Goal: Contribute content

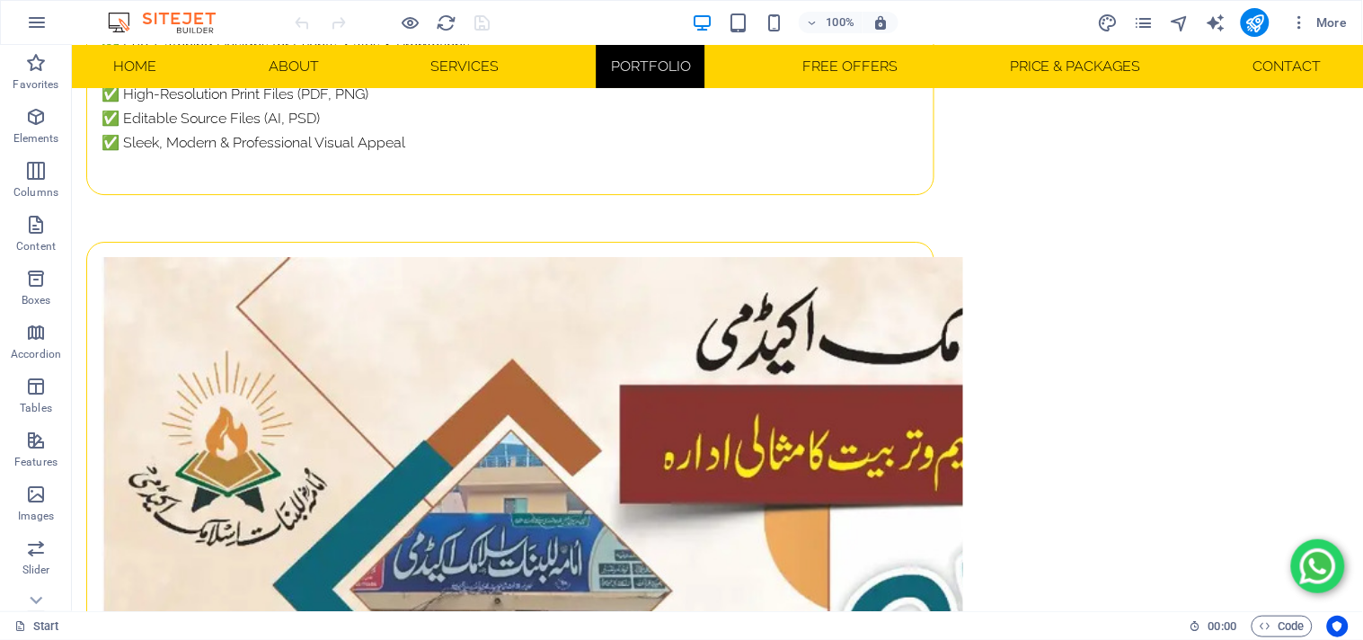
scroll to position [13769, 0]
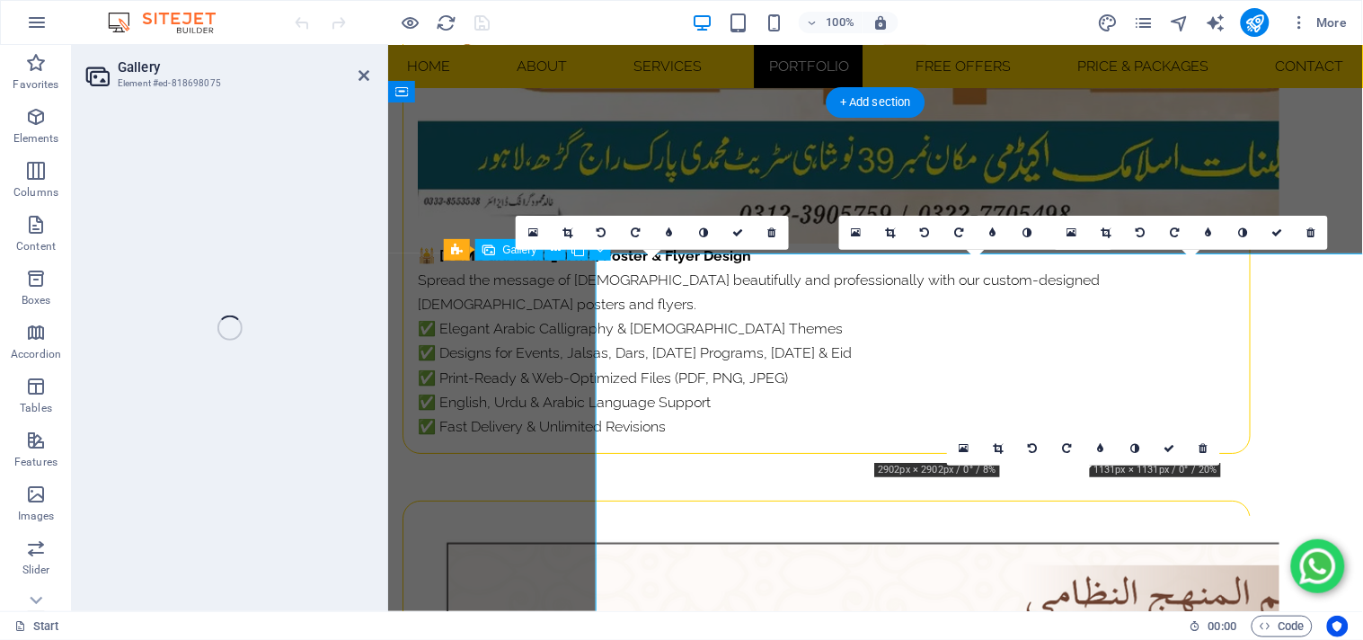
select select "4"
select select "px"
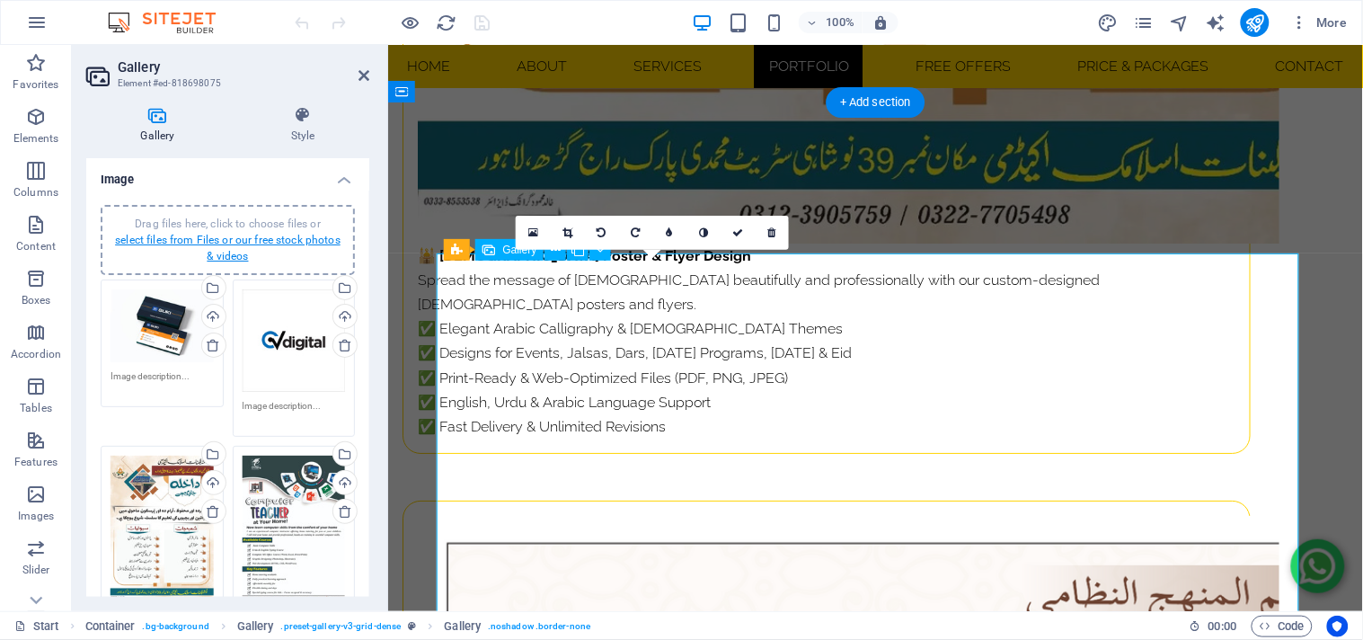
click at [232, 237] on link "select files from Files or our free stock photos & videos" at bounding box center [227, 248] width 225 height 29
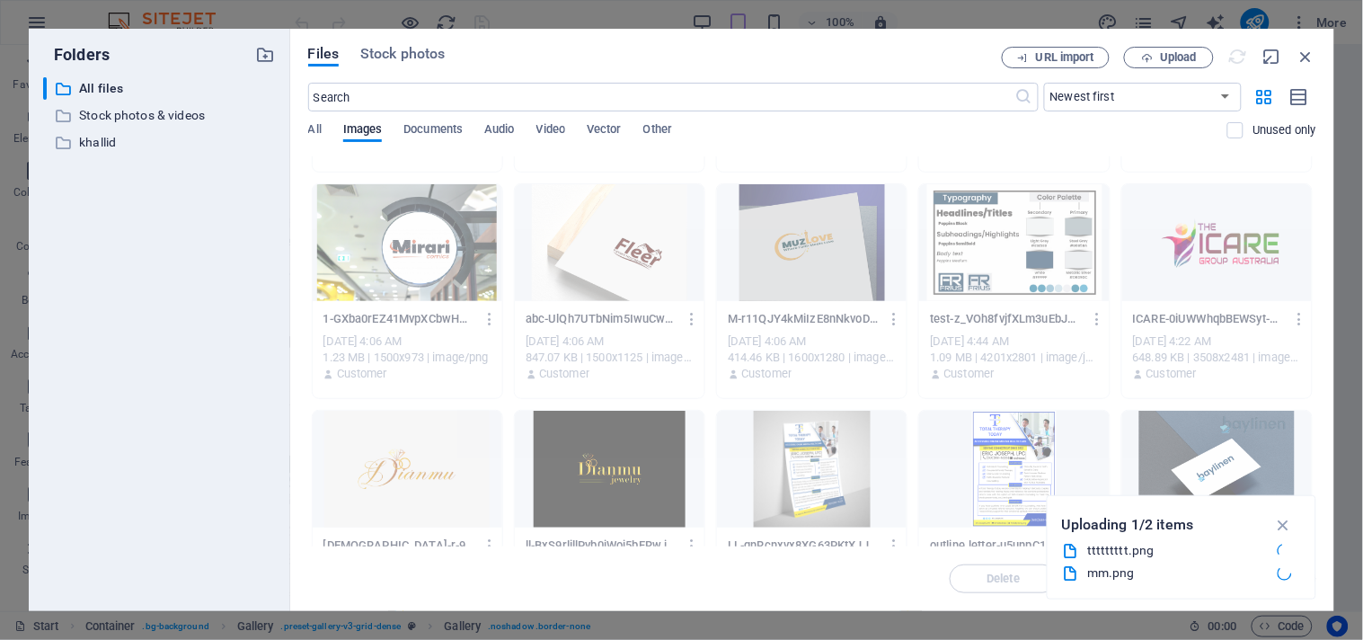
scroll to position [0, 0]
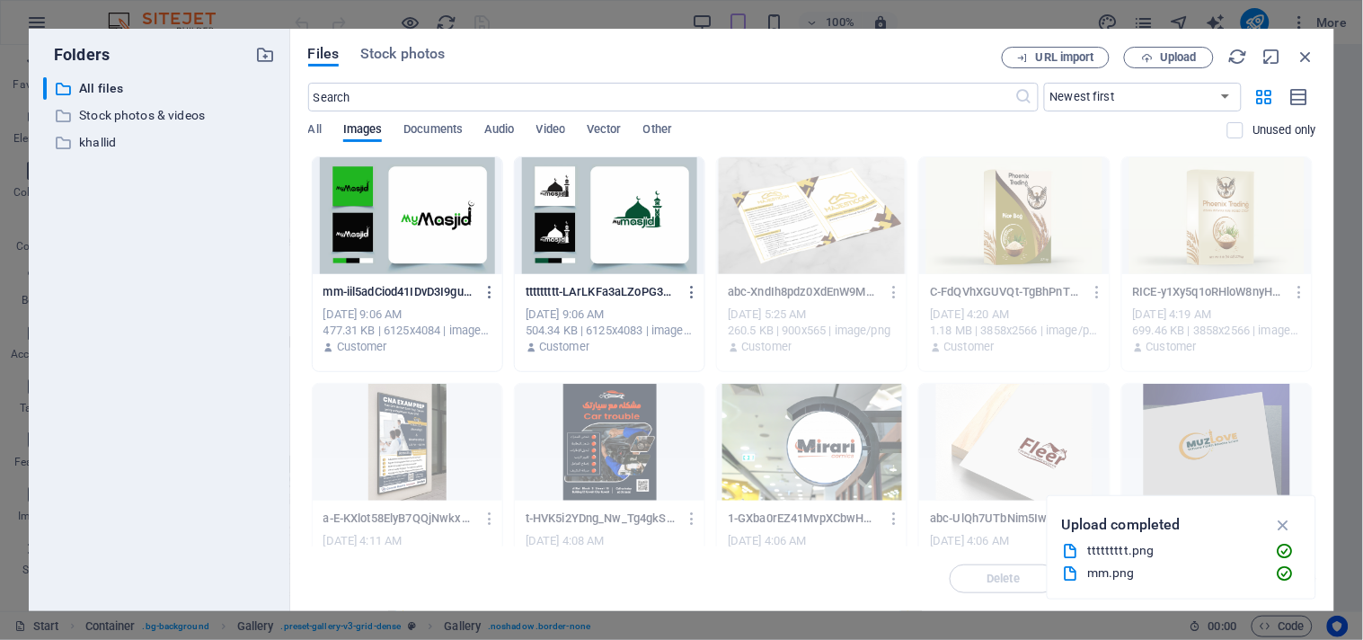
click at [605, 248] on div at bounding box center [610, 215] width 190 height 117
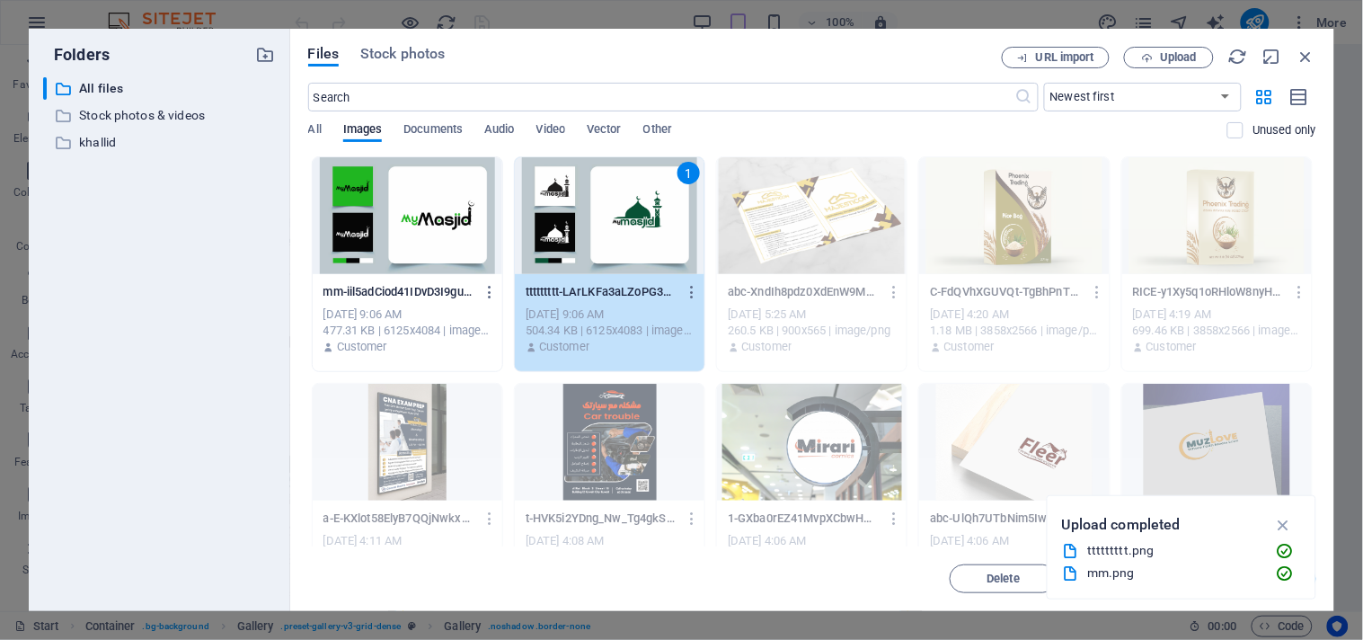
click at [409, 228] on div at bounding box center [408, 215] width 190 height 117
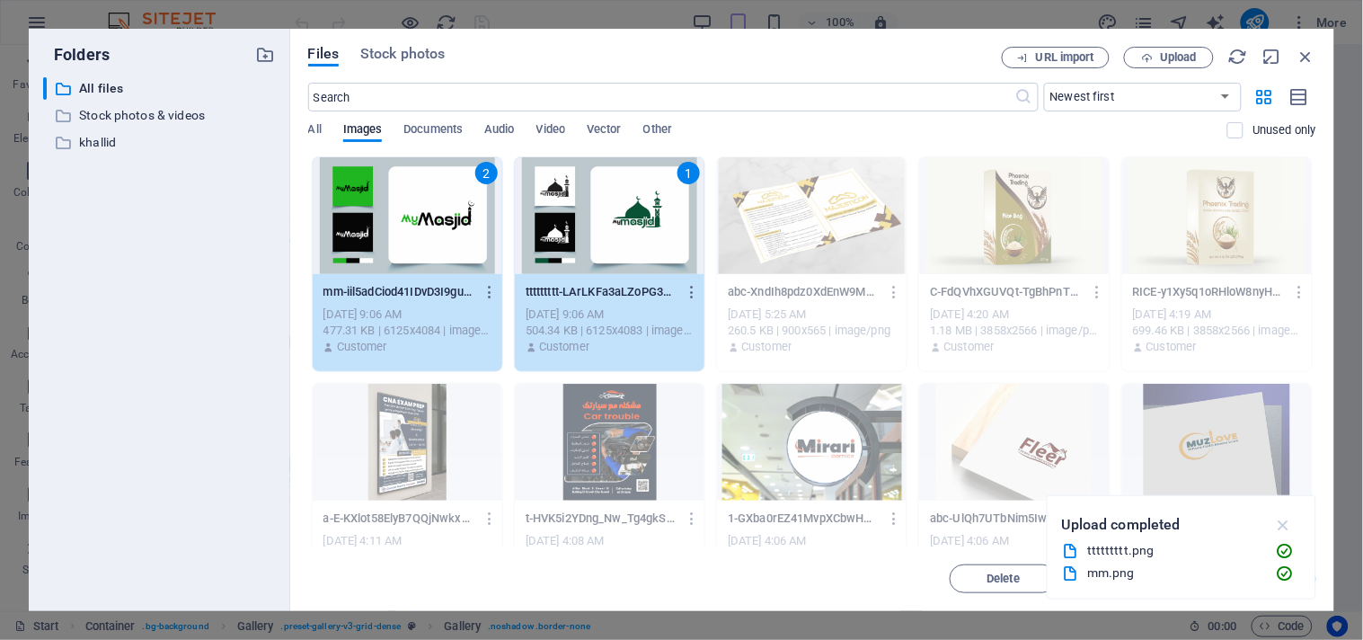
click at [1284, 524] on icon "button" at bounding box center [1283, 525] width 21 height 20
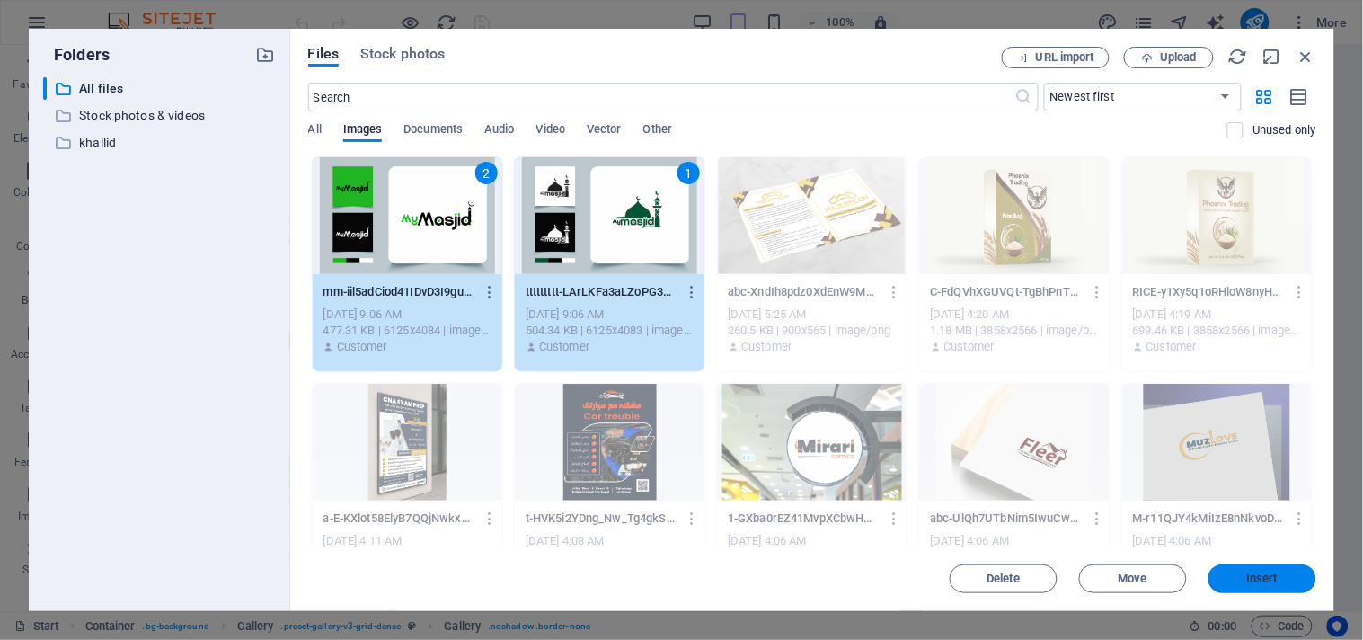
click at [1266, 578] on span "Insert" at bounding box center [1262, 578] width 31 height 11
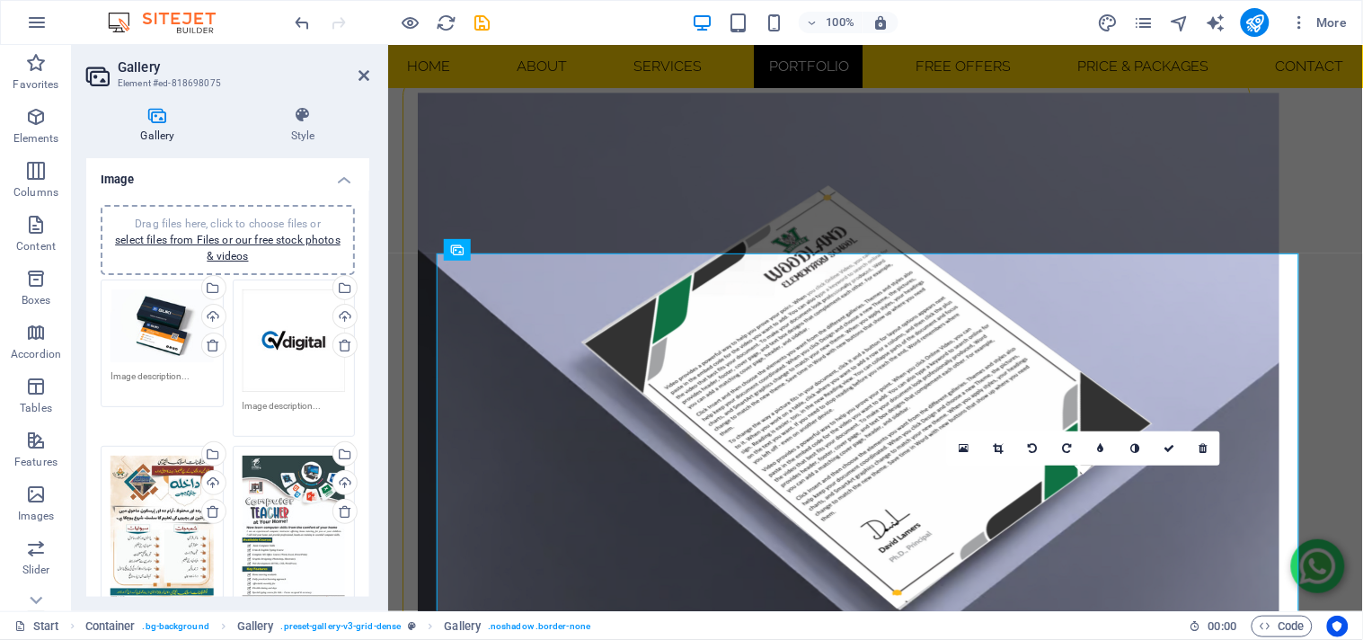
scroll to position [13769, 0]
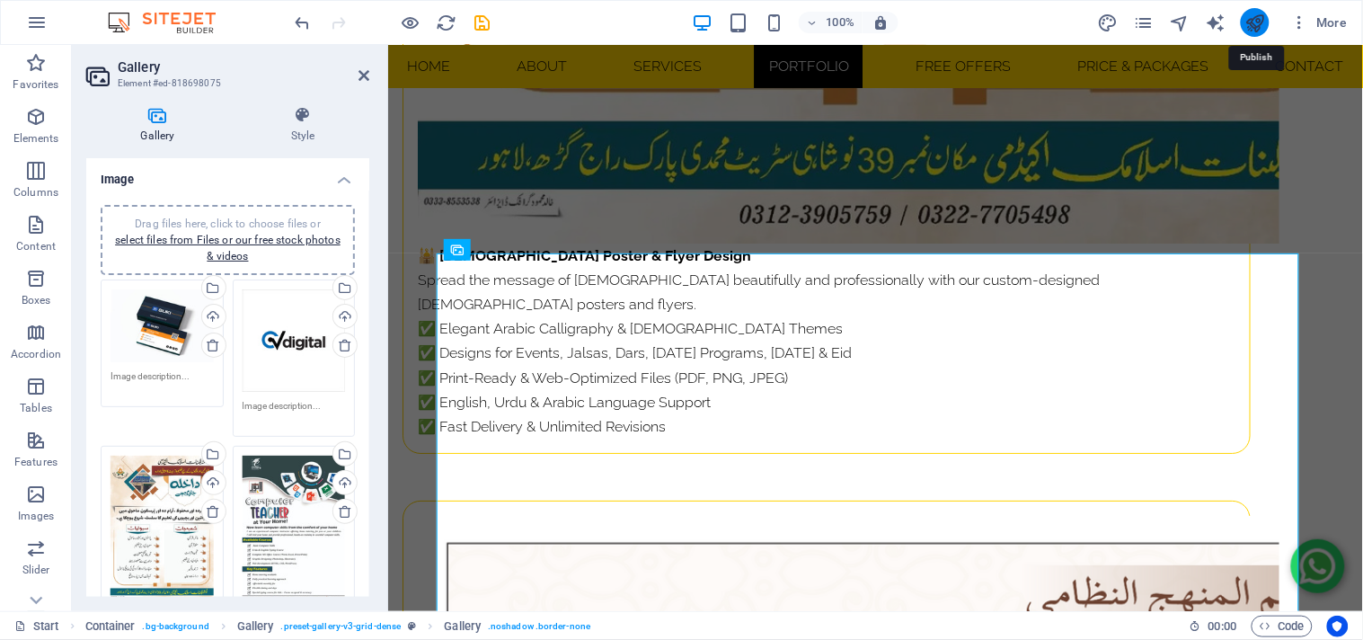
click at [1257, 28] on icon "publish" at bounding box center [1254, 23] width 21 height 21
